Goal: Obtain resource: Download file/media

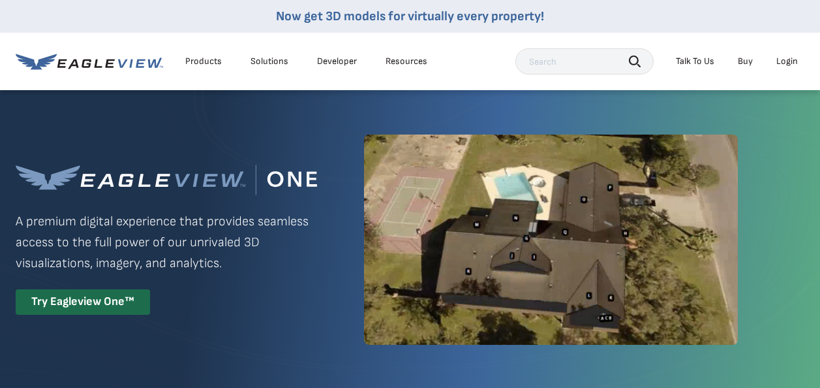
click at [782, 60] on div "Login" at bounding box center [788, 61] width 22 height 12
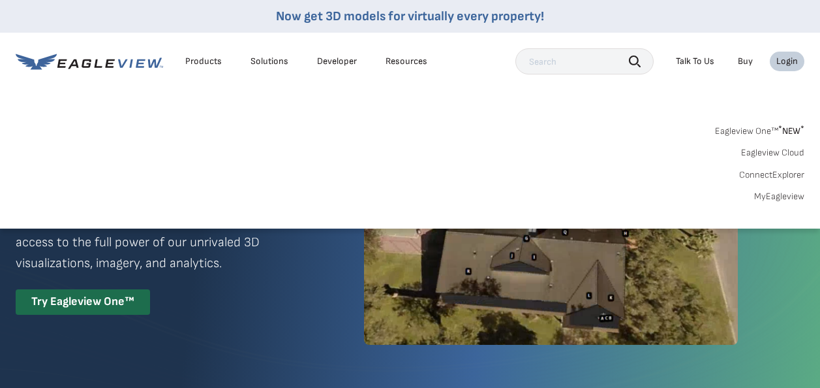
click at [773, 196] on link "MyEagleview" at bounding box center [779, 197] width 50 height 12
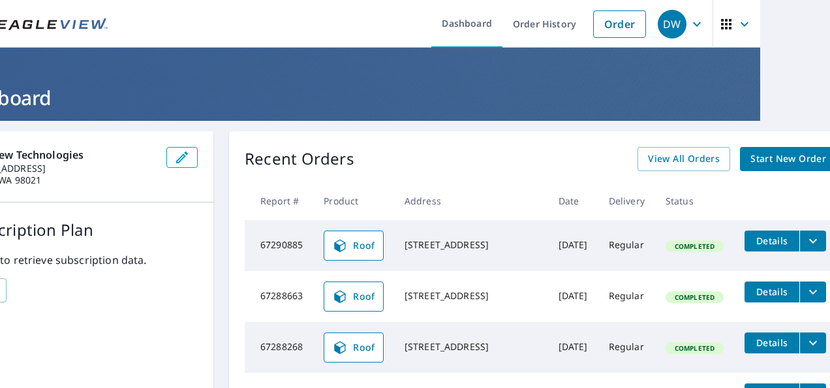
scroll to position [174, 70]
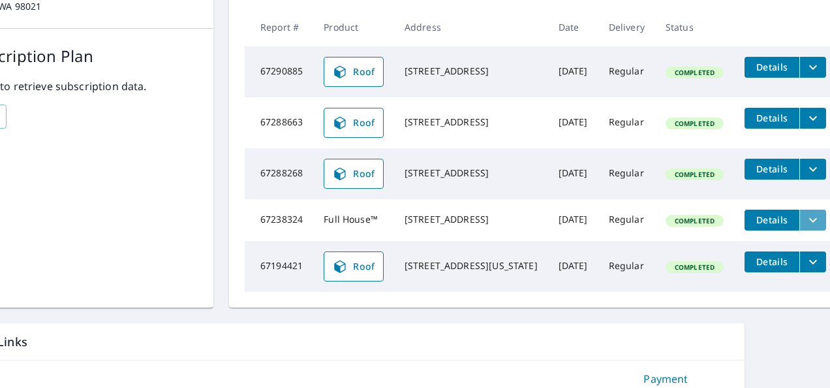
click at [805, 228] on icon "filesDropdownBtn-67238324" at bounding box center [813, 220] width 16 height 16
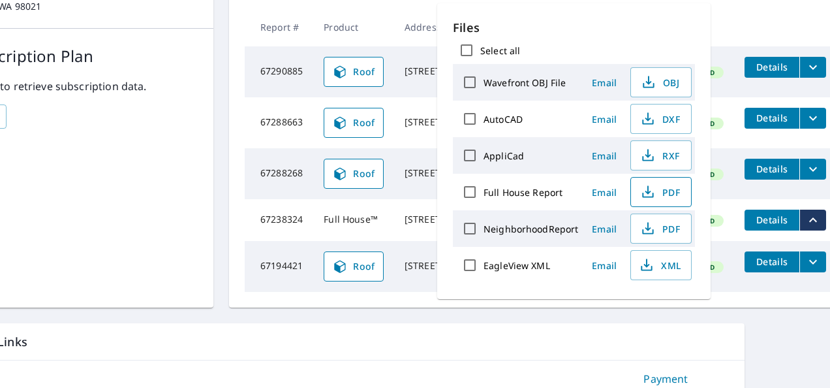
click at [665, 189] on span "PDF" at bounding box center [660, 192] width 42 height 16
